Goal: Navigation & Orientation: Go to known website

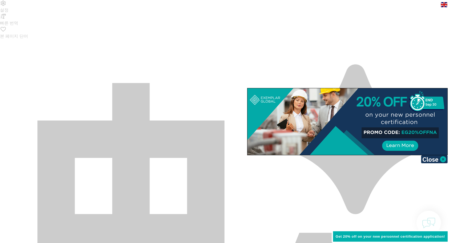
drag, startPoint x: 441, startPoint y: 157, endPoint x: 438, endPoint y: 158, distance: 3.6
click at [441, 157] on img at bounding box center [434, 159] width 27 height 8
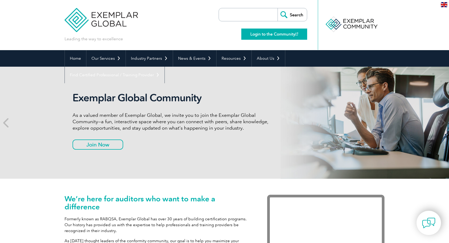
click at [257, 34] on link "Login to the Community" at bounding box center [274, 34] width 66 height 11
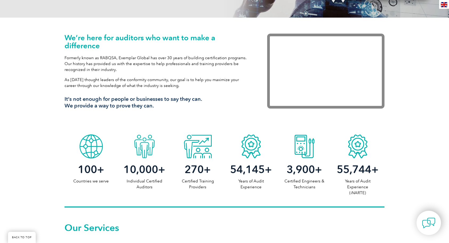
scroll to position [266, 0]
